Goal: Check status

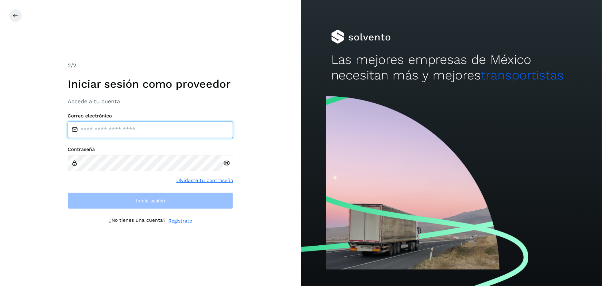
click at [145, 134] on input "email" at bounding box center [151, 129] width 166 height 17
type input "**********"
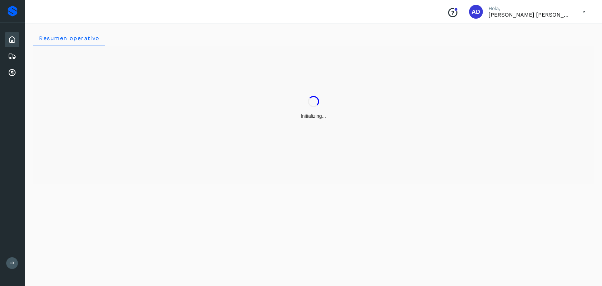
click at [202, 204] on div "Resumen operativo" at bounding box center [313, 153] width 577 height 264
click at [25, 77] on div "Resumen operativo" at bounding box center [313, 153] width 577 height 264
click at [6, 75] on div "Cuentas por cobrar" at bounding box center [12, 72] width 14 height 15
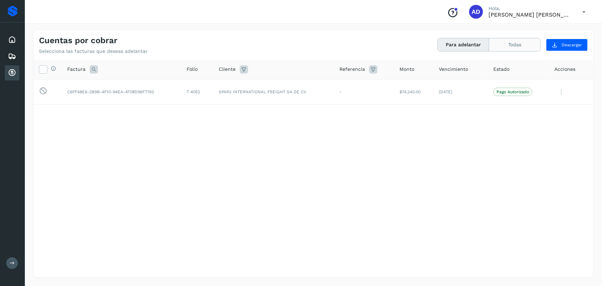
click at [525, 46] on button "Todas" at bounding box center [514, 44] width 51 height 13
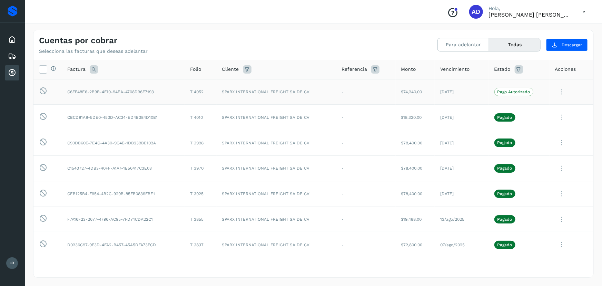
click at [556, 89] on icon at bounding box center [562, 92] width 14 height 14
click at [359, 96] on div at bounding box center [301, 143] width 602 height 286
click at [582, 9] on icon at bounding box center [584, 12] width 14 height 14
click at [526, 33] on div "Cerrar sesión" at bounding box center [550, 31] width 82 height 13
